Goal: Task Accomplishment & Management: Manage account settings

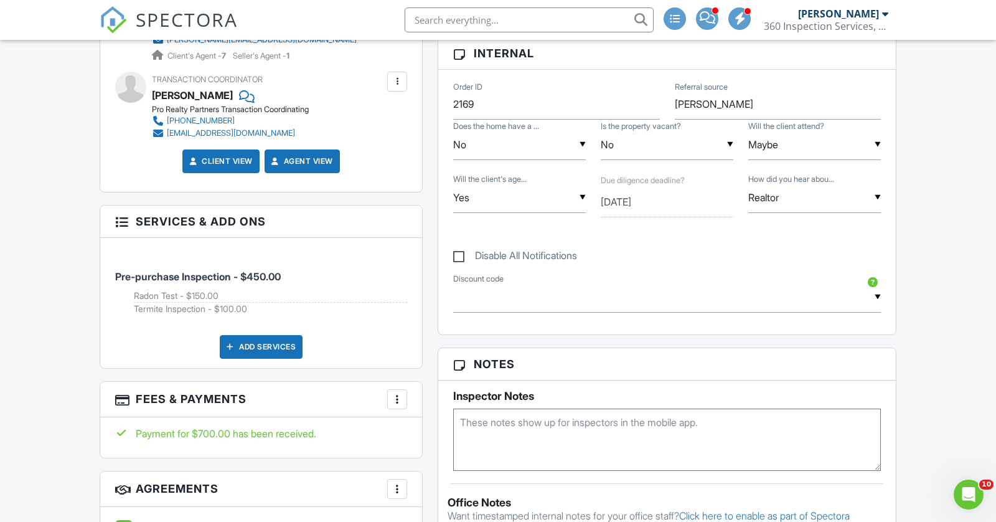
scroll to position [726, 0]
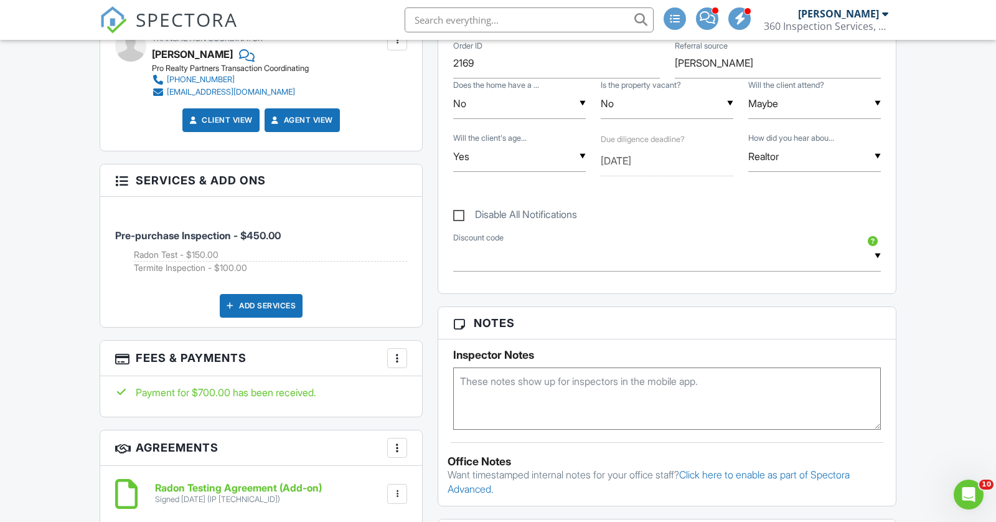
click at [513, 214] on label "Disable All Notifications" at bounding box center [515, 217] width 124 height 16
click at [461, 212] on input "Disable All Notifications" at bounding box center [457, 208] width 8 height 8
checkbox input "true"
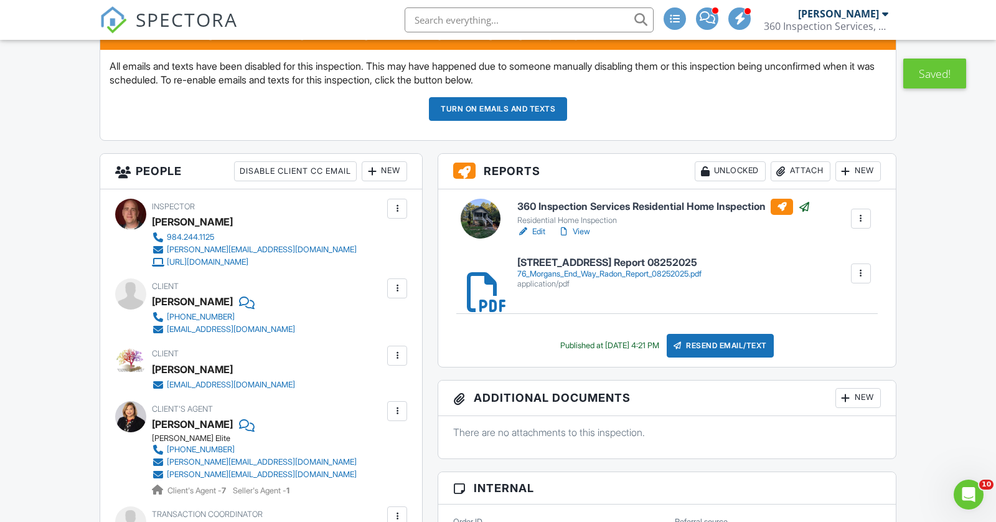
scroll to position [357, 0]
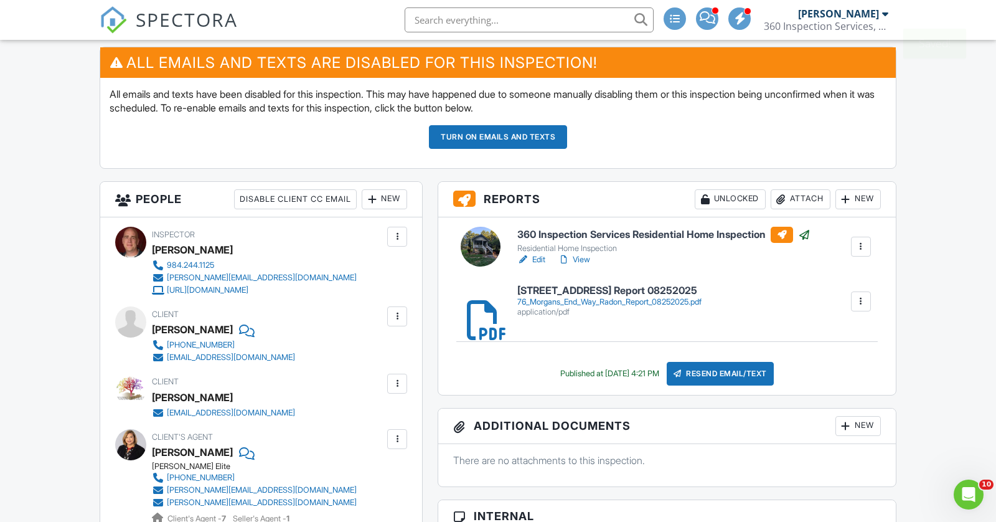
click at [809, 191] on div "Attach" at bounding box center [801, 199] width 60 height 20
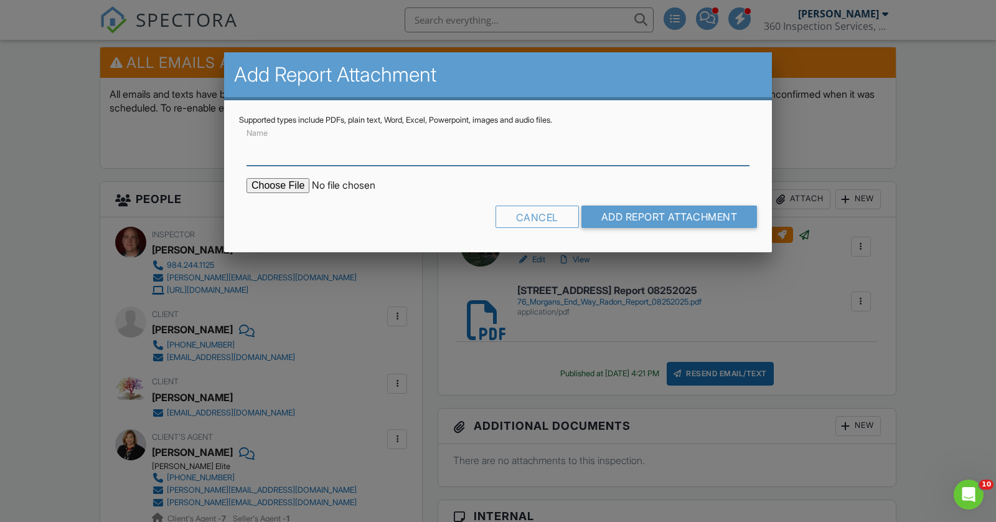
paste input "76 Morgans End Way Termite Report 08272025.pdf"
type input "76 Morgans End Way Termite Report 08272025.pdf"
click at [298, 181] on input "file" at bounding box center [353, 185] width 212 height 15
type input "C:\fakepath\76 Morgans End Way Termite Report 08272025.pdf"
click at [509, 156] on input "76 Morgans End Way Termite Report 08272025.pdf" at bounding box center [498, 150] width 503 height 31
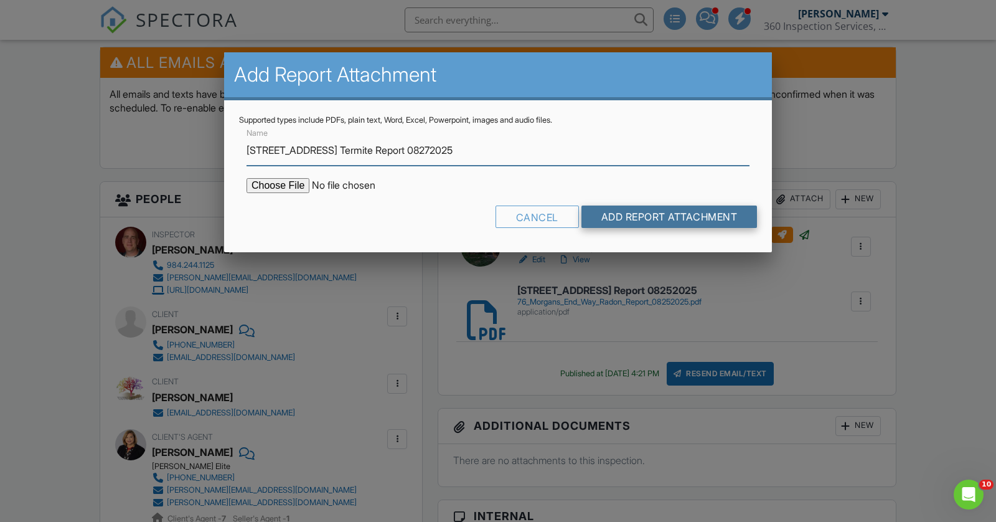
type input "[STREET_ADDRESS] Termite Report 08272025"
click at [693, 215] on input "Add Report Attachment" at bounding box center [669, 216] width 176 height 22
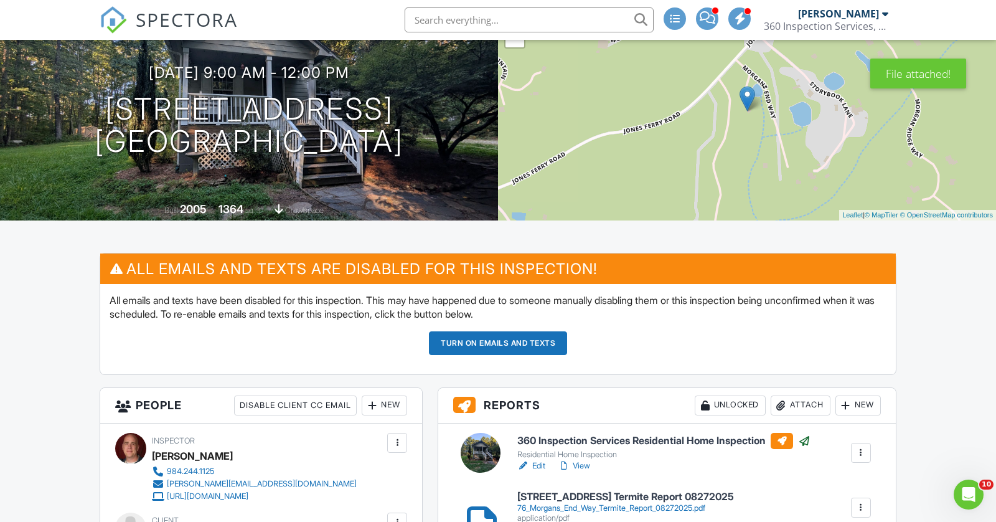
click at [531, 345] on button "Turn on emails and texts" at bounding box center [498, 343] width 138 height 24
